Goal: Task Accomplishment & Management: Manage account settings

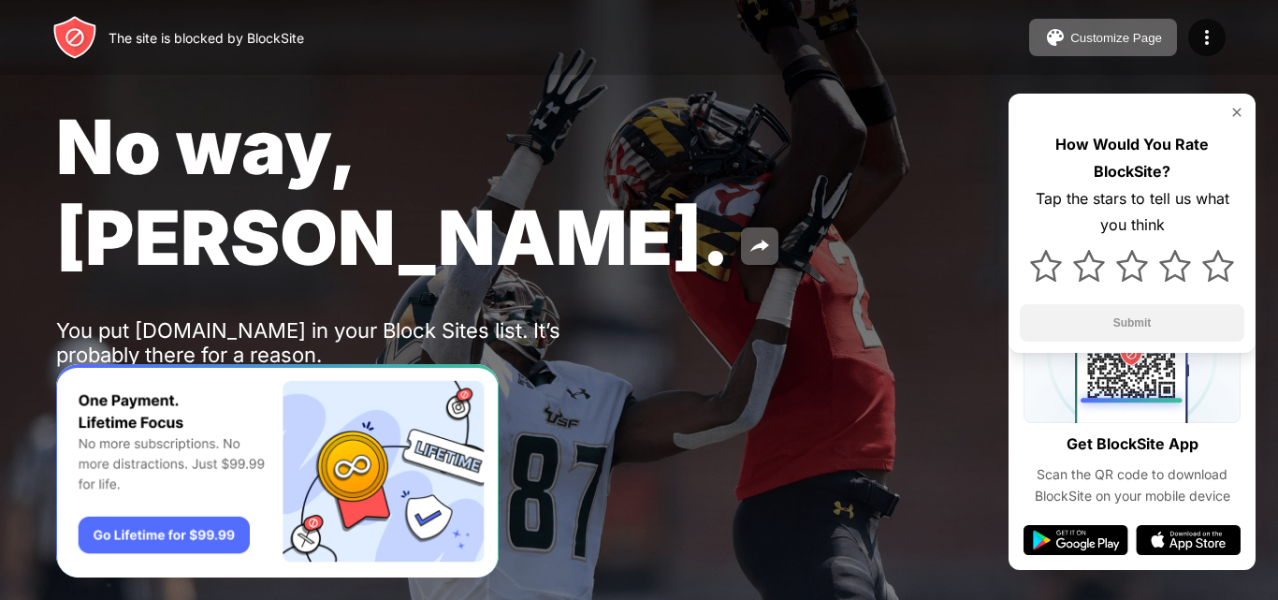
click at [73, 393] on img at bounding box center [75, 404] width 22 height 22
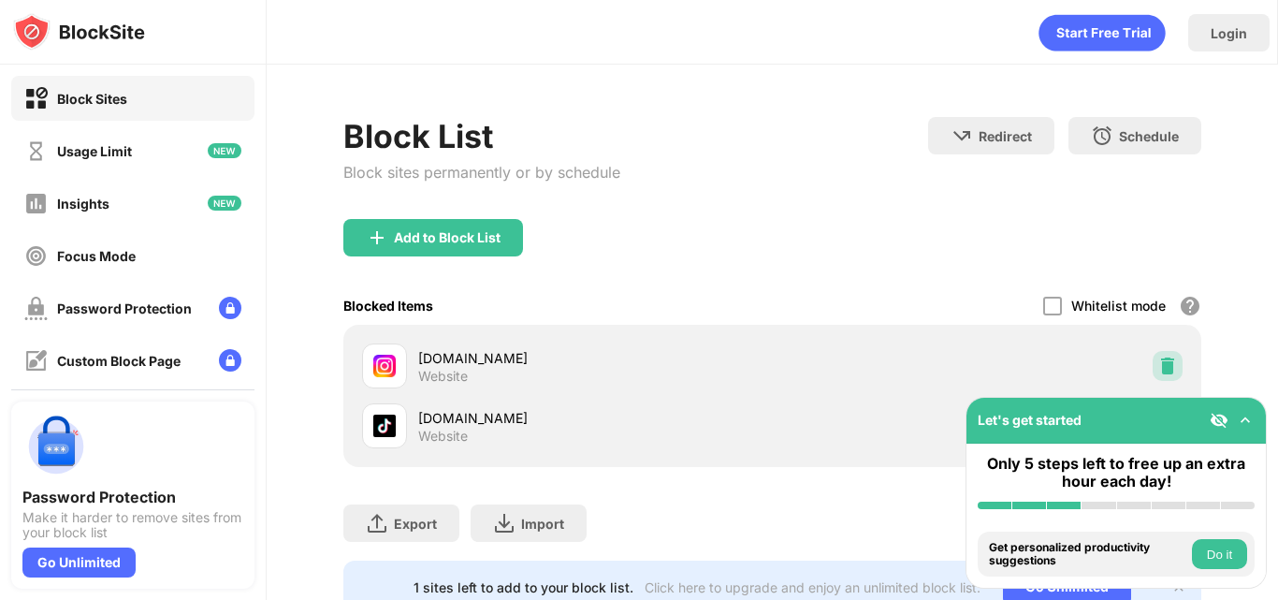
click at [1159, 368] on img at bounding box center [1168, 366] width 19 height 19
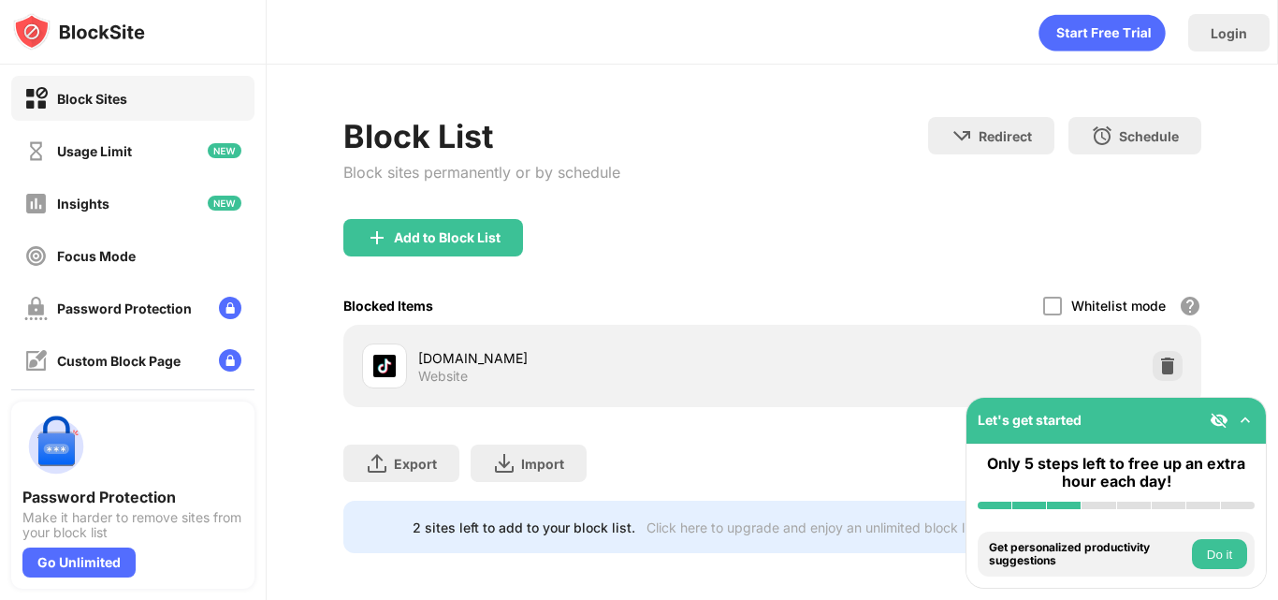
click at [1159, 365] on img at bounding box center [1168, 366] width 19 height 19
